Goal: Find specific page/section: Find specific page/section

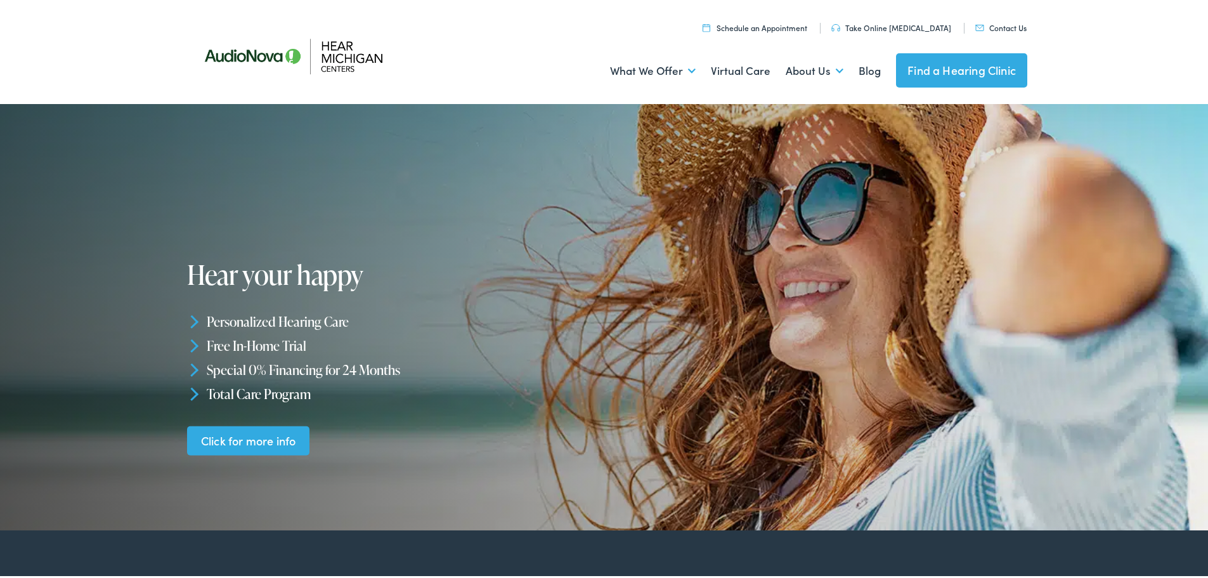
click at [908, 61] on link "Find a Hearing Clinic" at bounding box center [961, 68] width 131 height 34
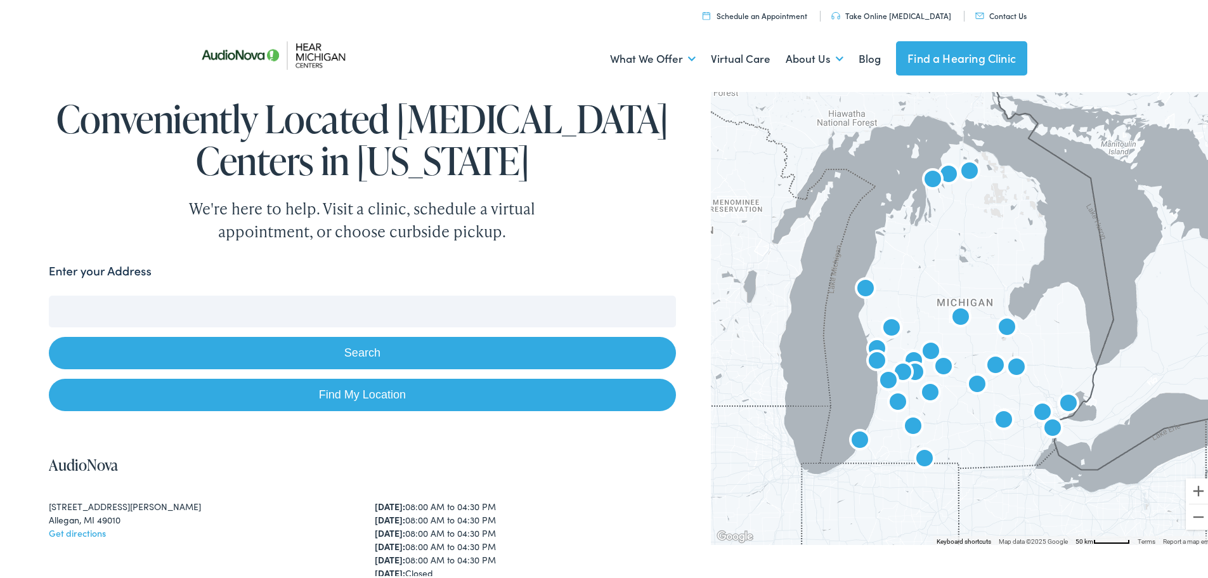
click at [316, 316] on input "Enter your Address" at bounding box center [362, 309] width 627 height 32
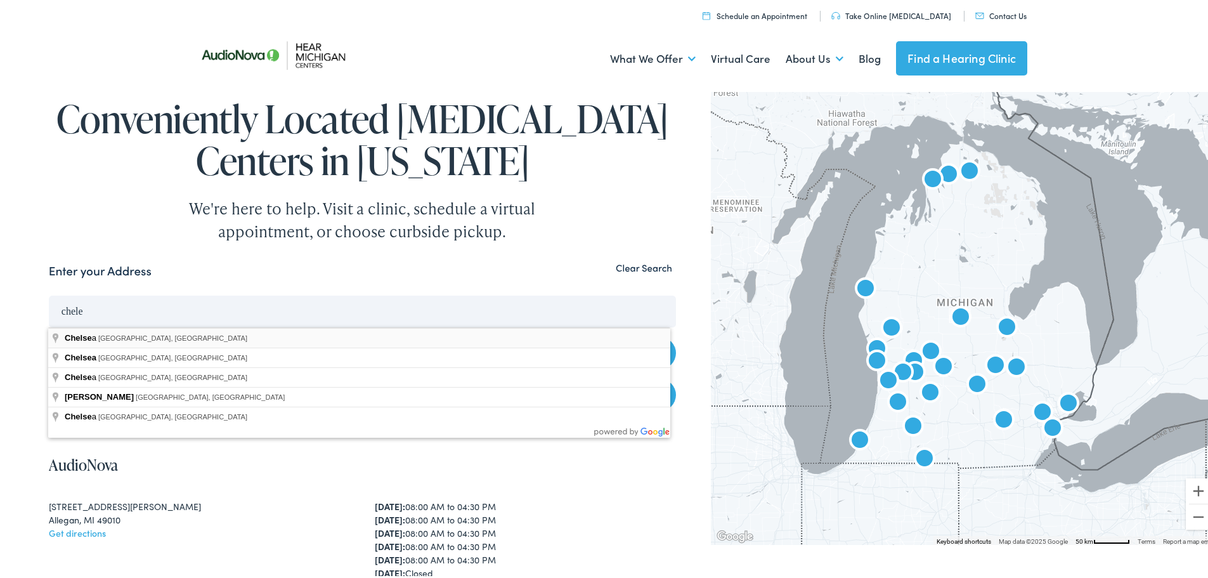
type input "[GEOGRAPHIC_DATA], [GEOGRAPHIC_DATA], [GEOGRAPHIC_DATA]"
